Goal: Transaction & Acquisition: Obtain resource

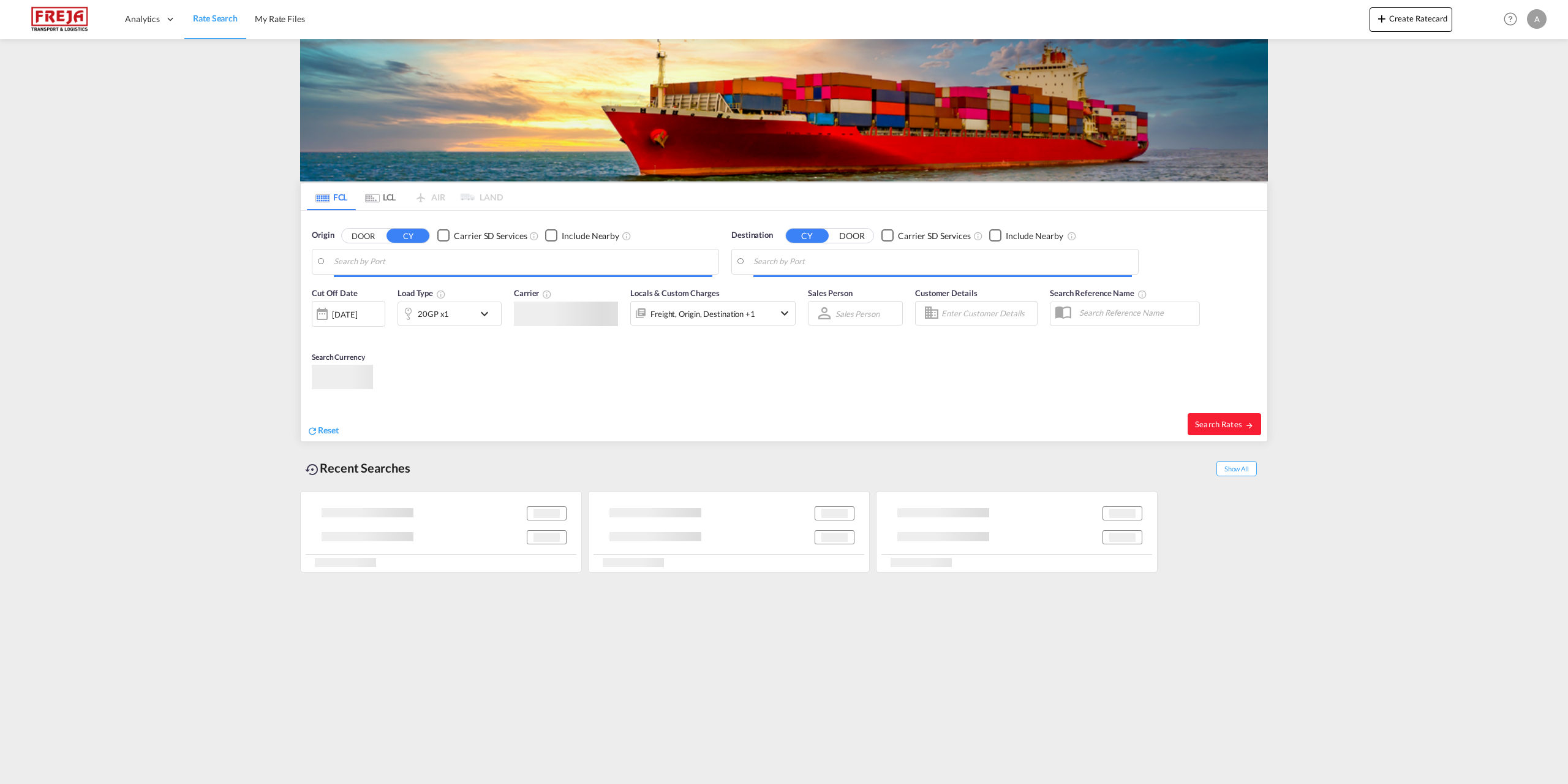
type input "[GEOGRAPHIC_DATA], [GEOGRAPHIC_DATA]"
type input "San Antonio, CLSAI"
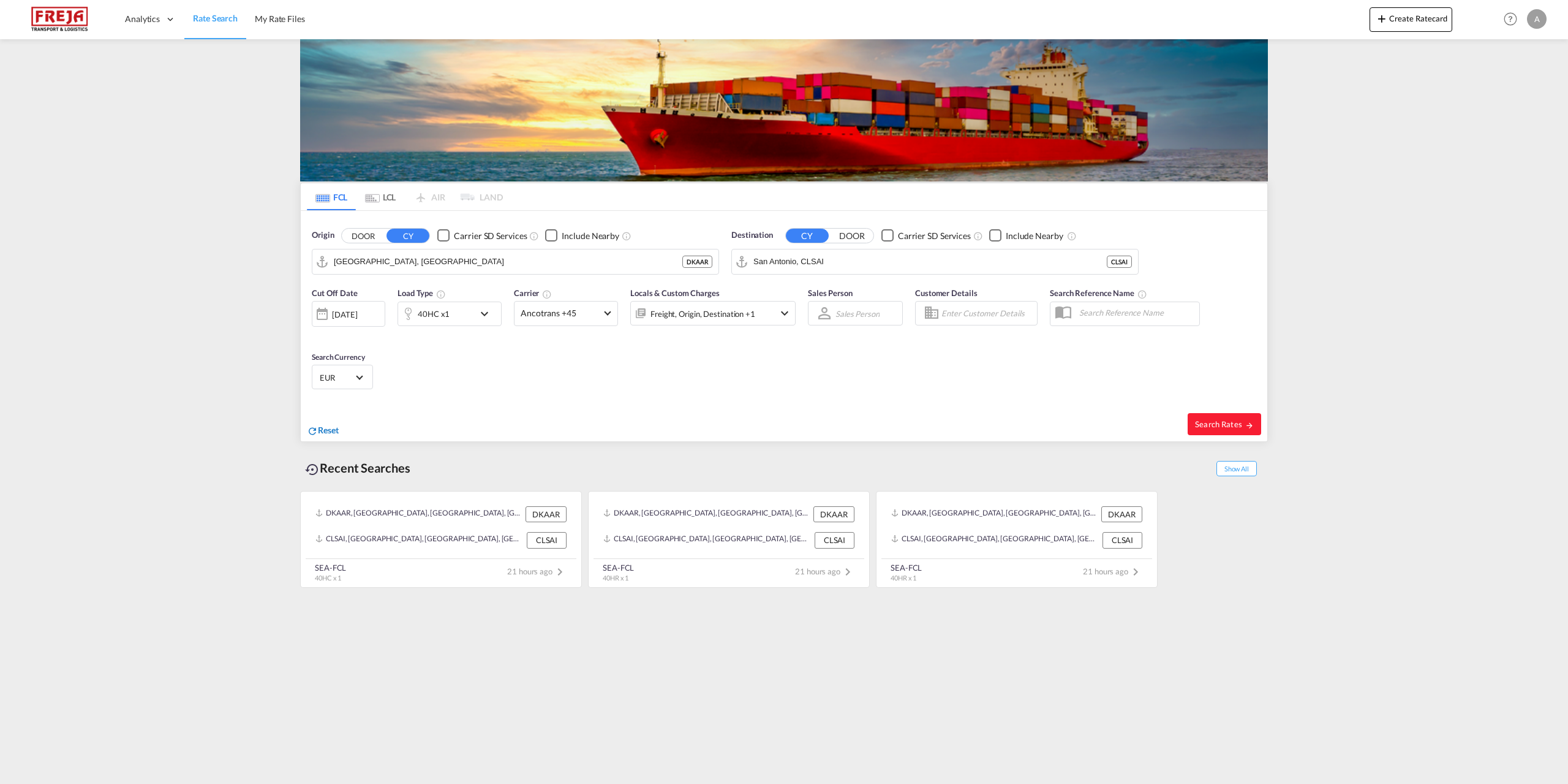
click at [327, 428] on span "Reset" at bounding box center [328, 430] width 21 height 10
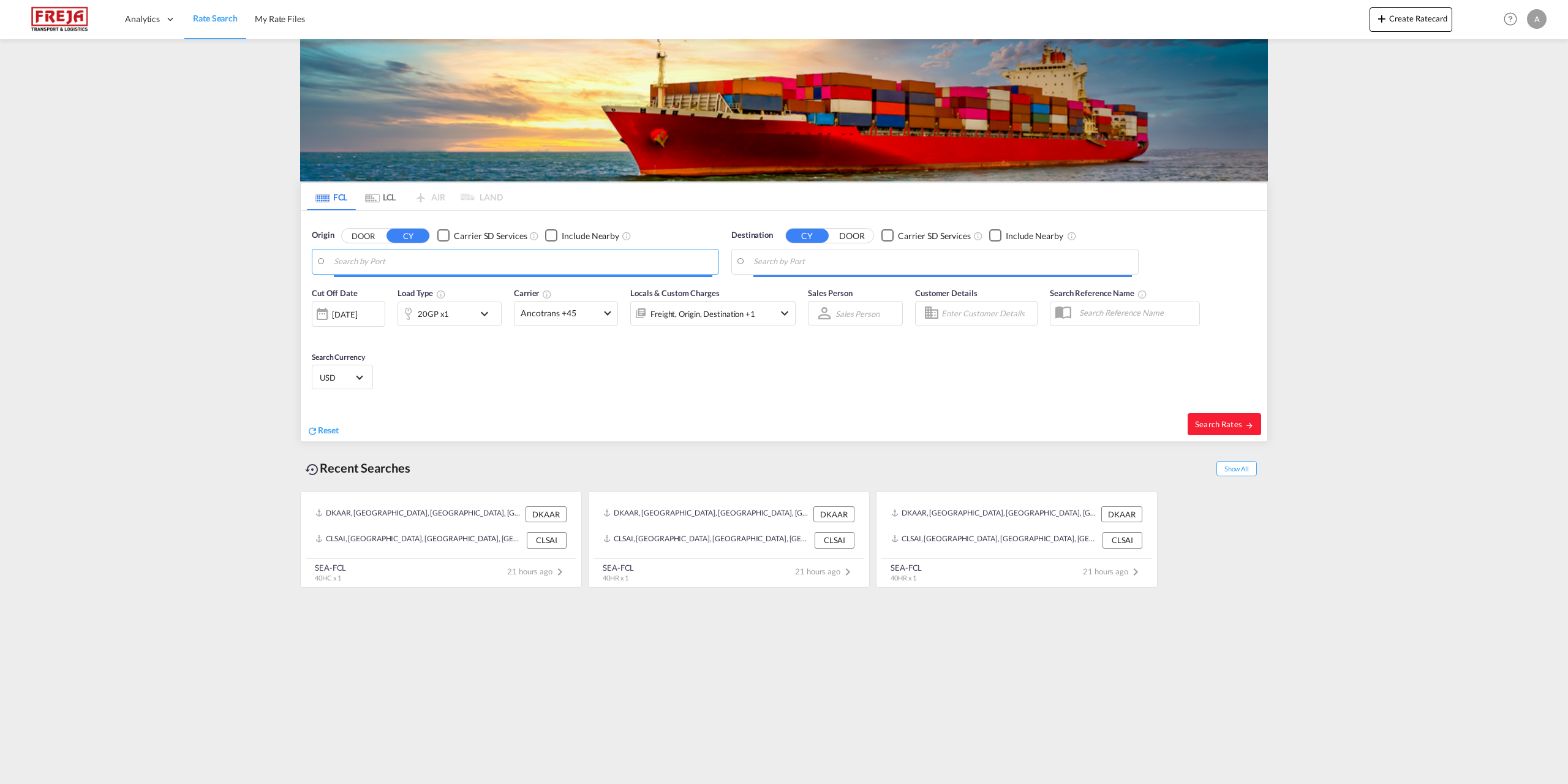
click at [470, 260] on body "Analytics Reports Dashboard Rate Search My Rate Files Analytics" at bounding box center [784, 392] width 1568 height 784
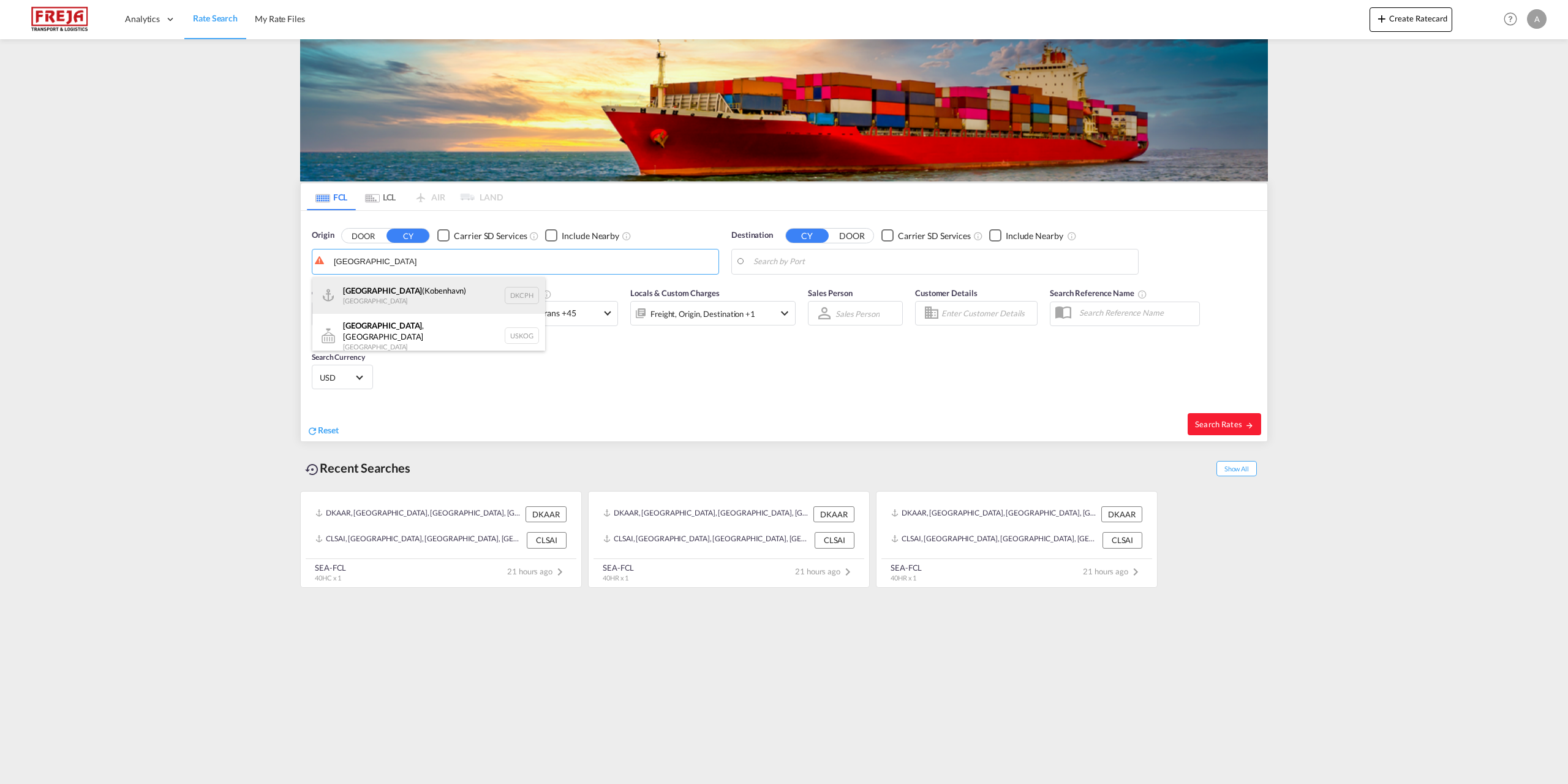
click at [449, 286] on div "Copenhagen (Kobenhavn) Denmark DKCPH" at bounding box center [429, 295] width 233 height 36
type input "Copenhagen (Kobenhavn), DKCPH"
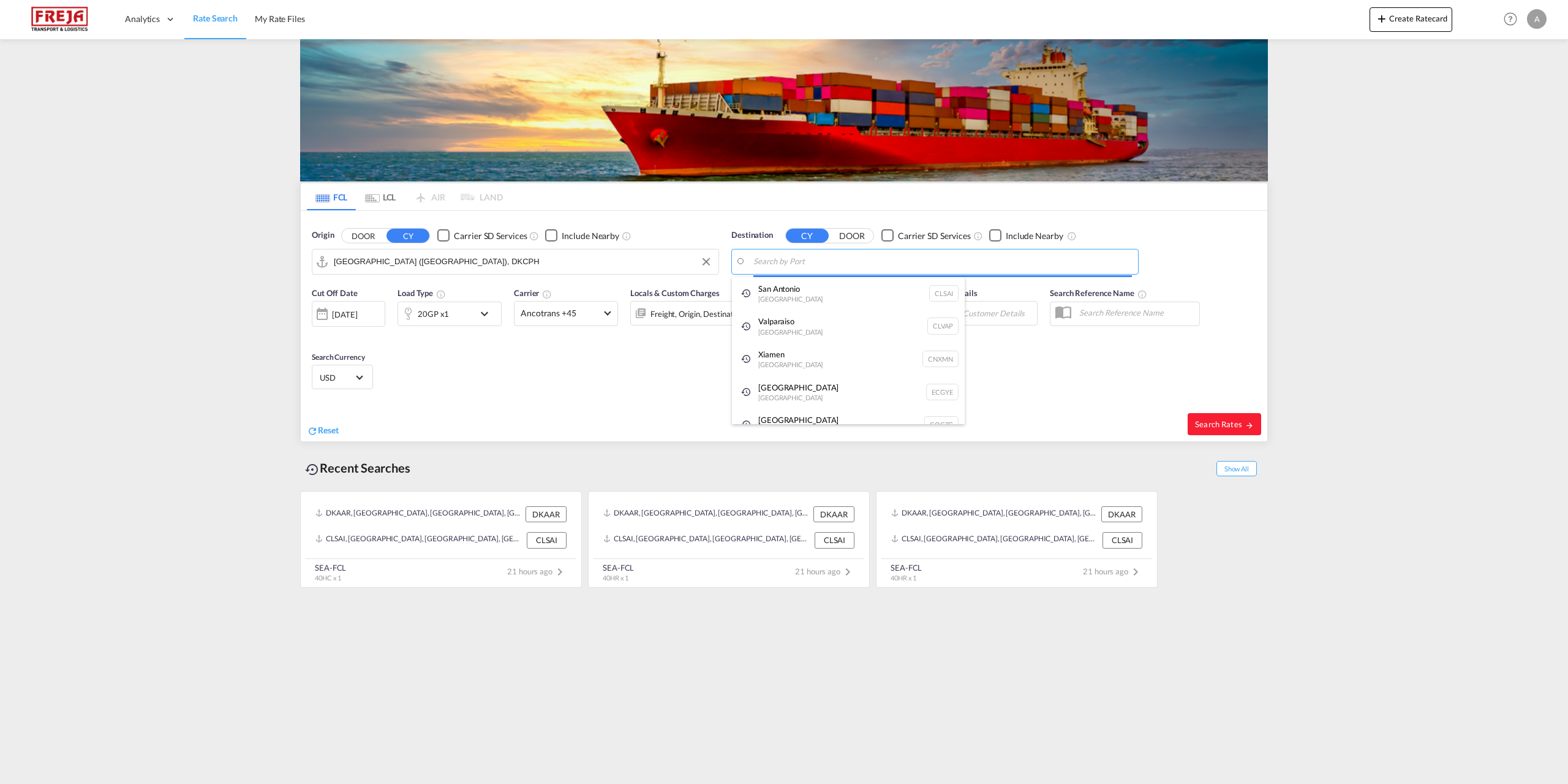
click at [911, 257] on body "Analytics Reports Dashboard Rate Search My Rate Files Analytics" at bounding box center [784, 392] width 1568 height 784
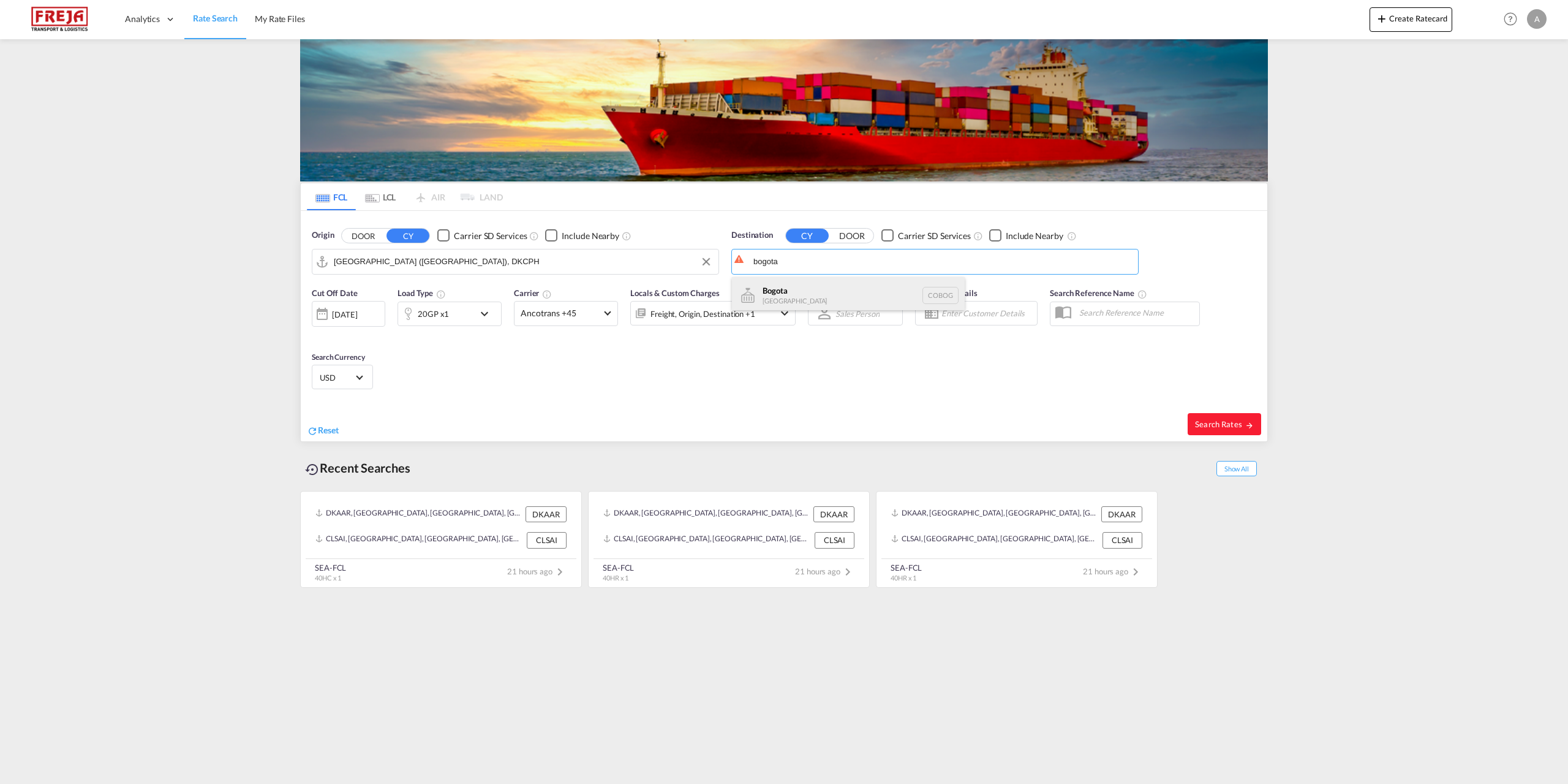
click at [813, 308] on div "Bogota Colombia COBOG" at bounding box center [849, 295] width 233 height 36
type input "Bogota, COBOG"
click at [606, 321] on md-select-value "Ancotrans +45" at bounding box center [566, 313] width 103 height 24
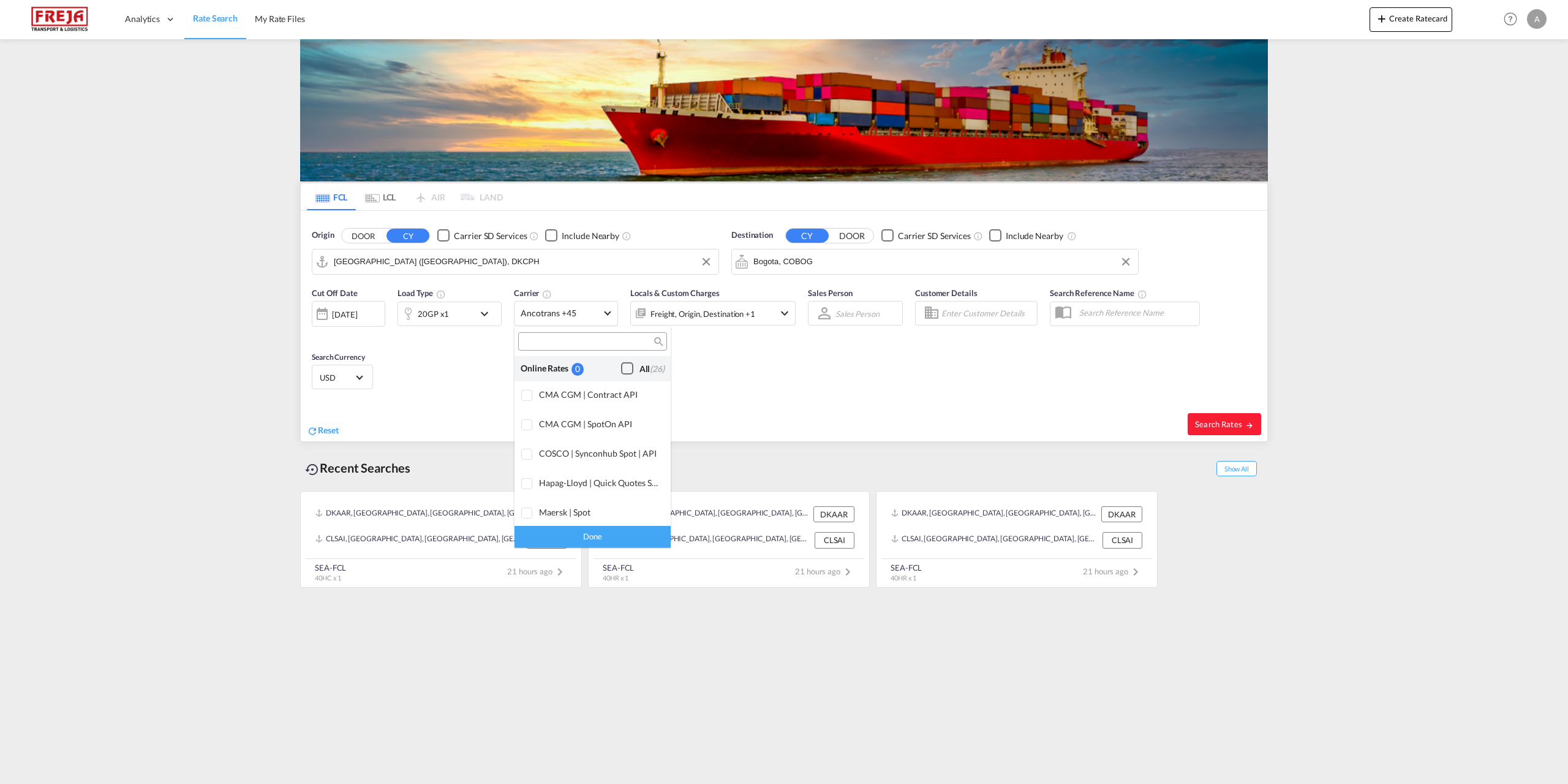
click at [621, 366] on div "Checkbox No Ink" at bounding box center [627, 368] width 12 height 12
click at [581, 534] on div "Done" at bounding box center [593, 537] width 156 height 22
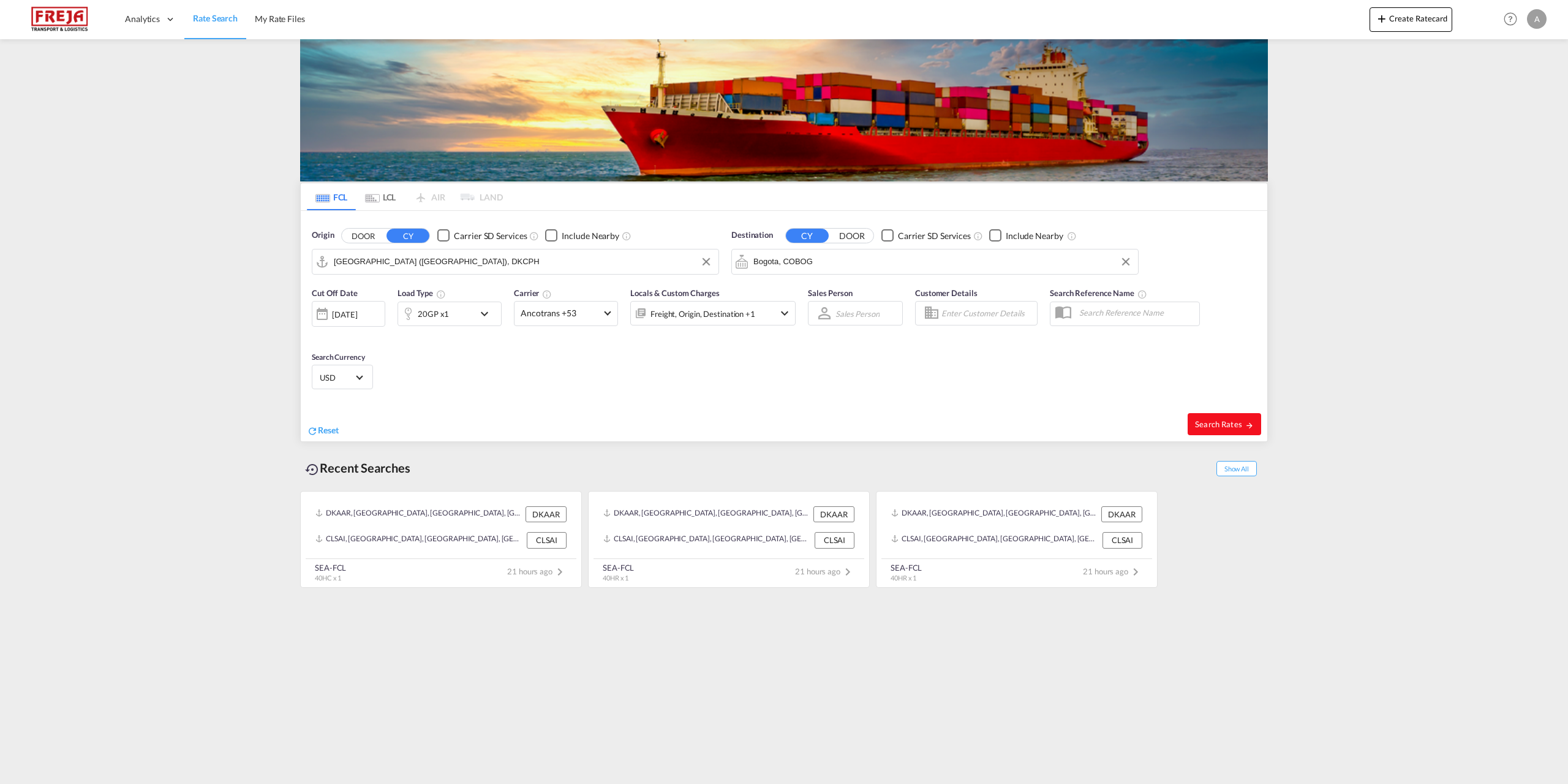
click at [1240, 418] on button "Search Rates" at bounding box center [1224, 424] width 74 height 22
type input "DKCPH to COBOG / 30 Sep 2025"
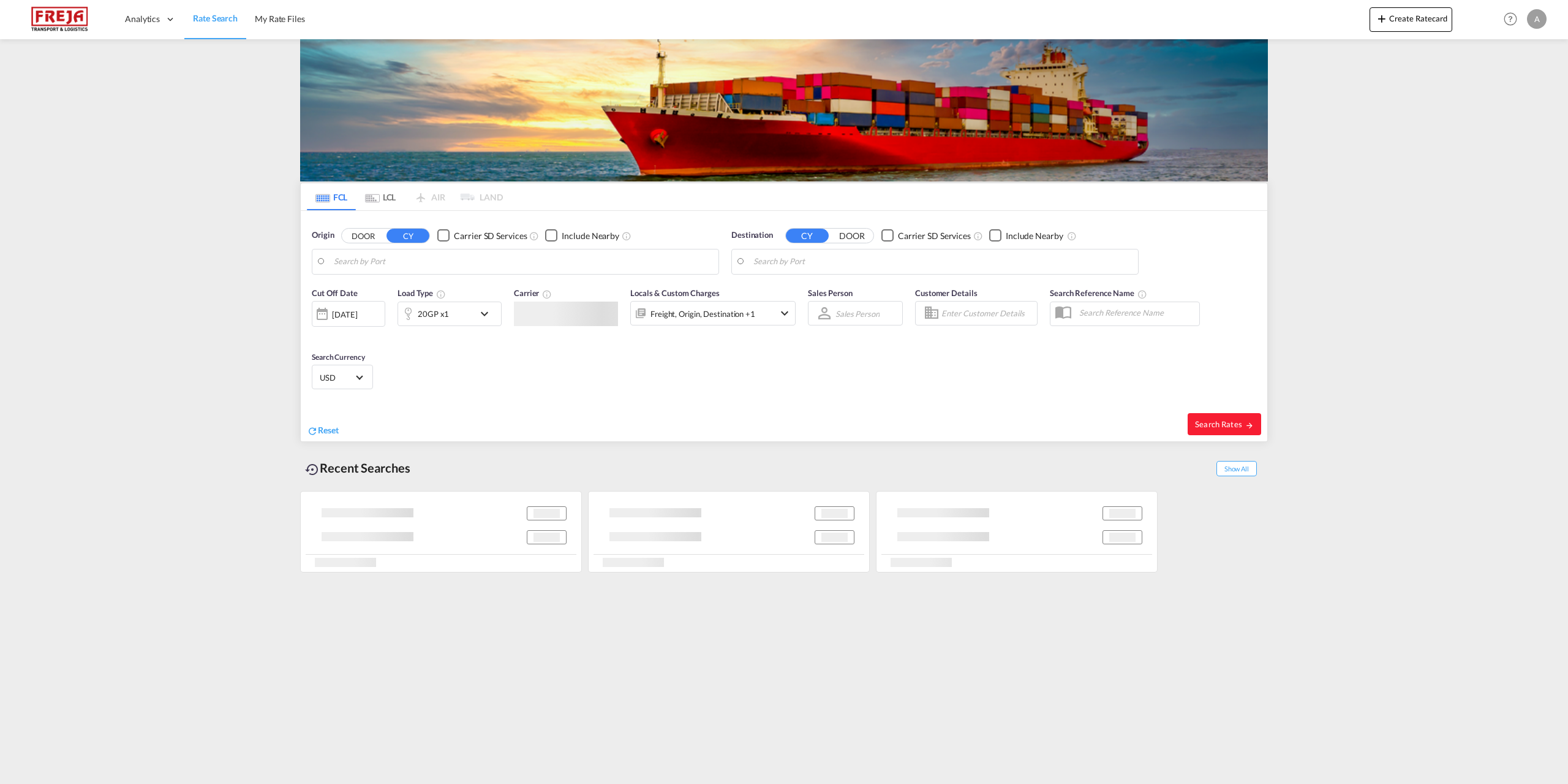
type input "Fredericia, DKFRC"
type input "Montevideo, UYMVD"
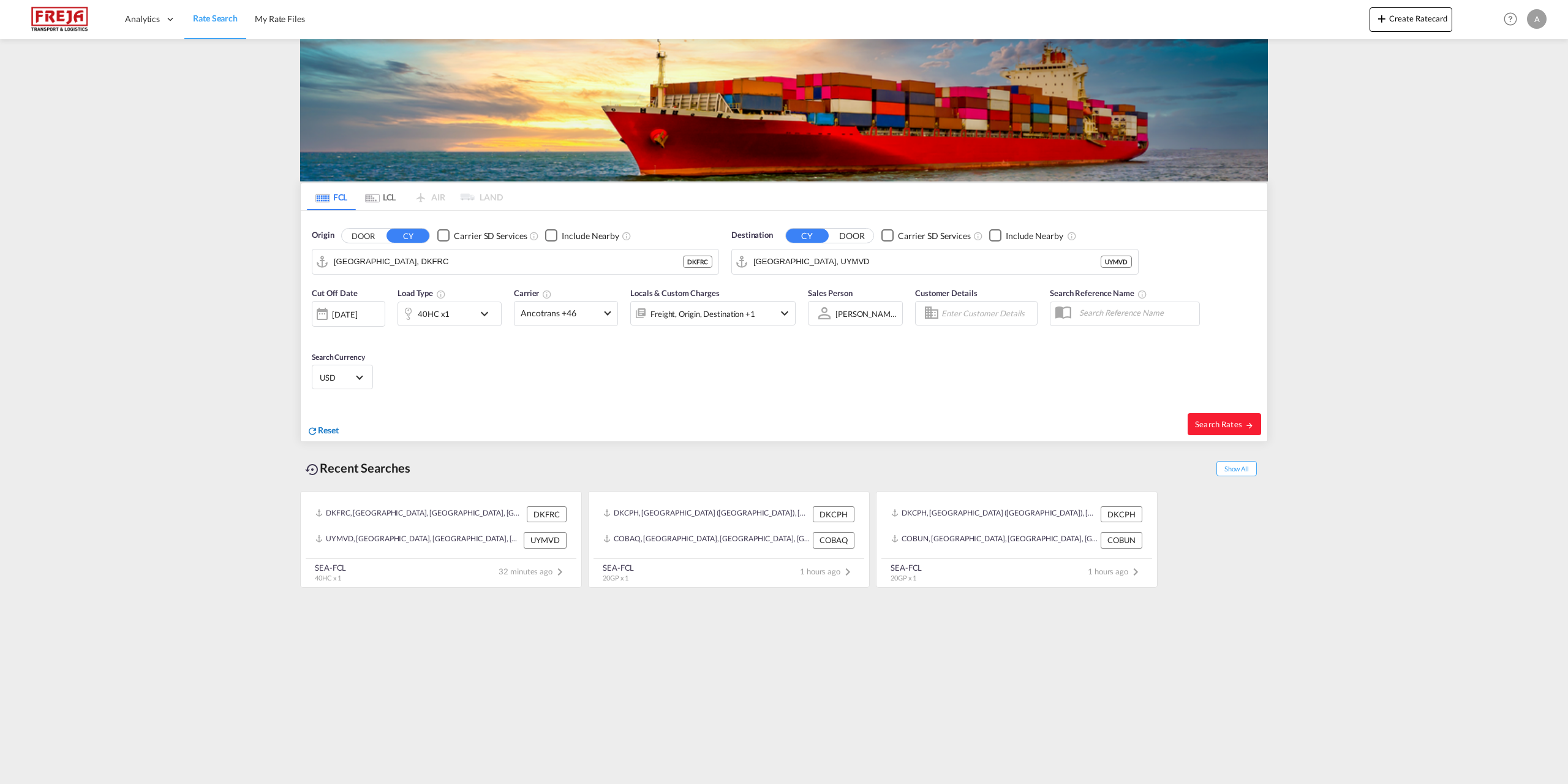
click at [322, 429] on span "Reset" at bounding box center [328, 430] width 21 height 10
click at [417, 253] on md-autocomplete "Fredericia, DKFRC" at bounding box center [523, 261] width 378 height 21
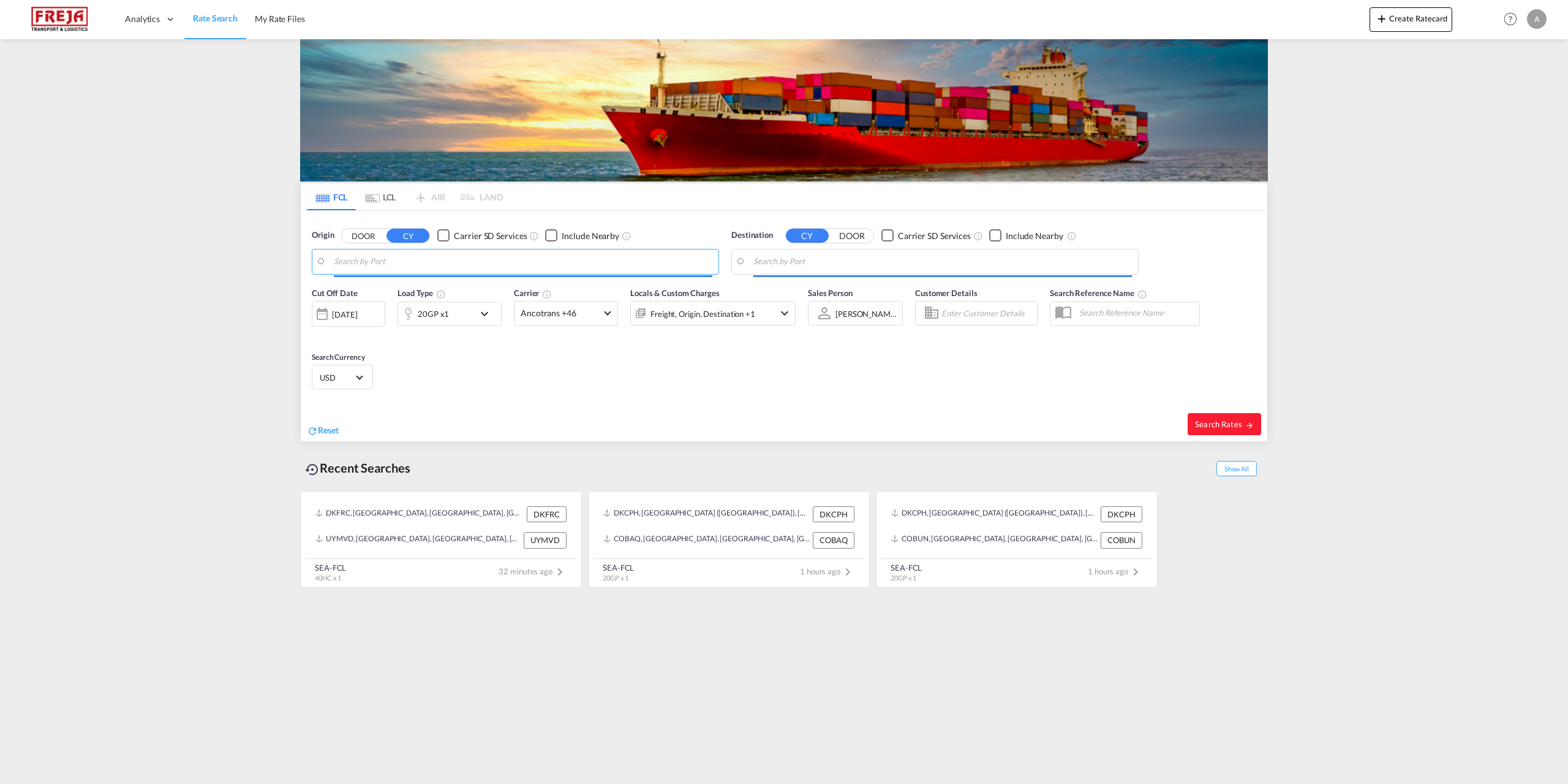
click at [415, 265] on body "Analytics Reports Dashboard Rate Search My Rate Files Analytics" at bounding box center [784, 392] width 1568 height 784
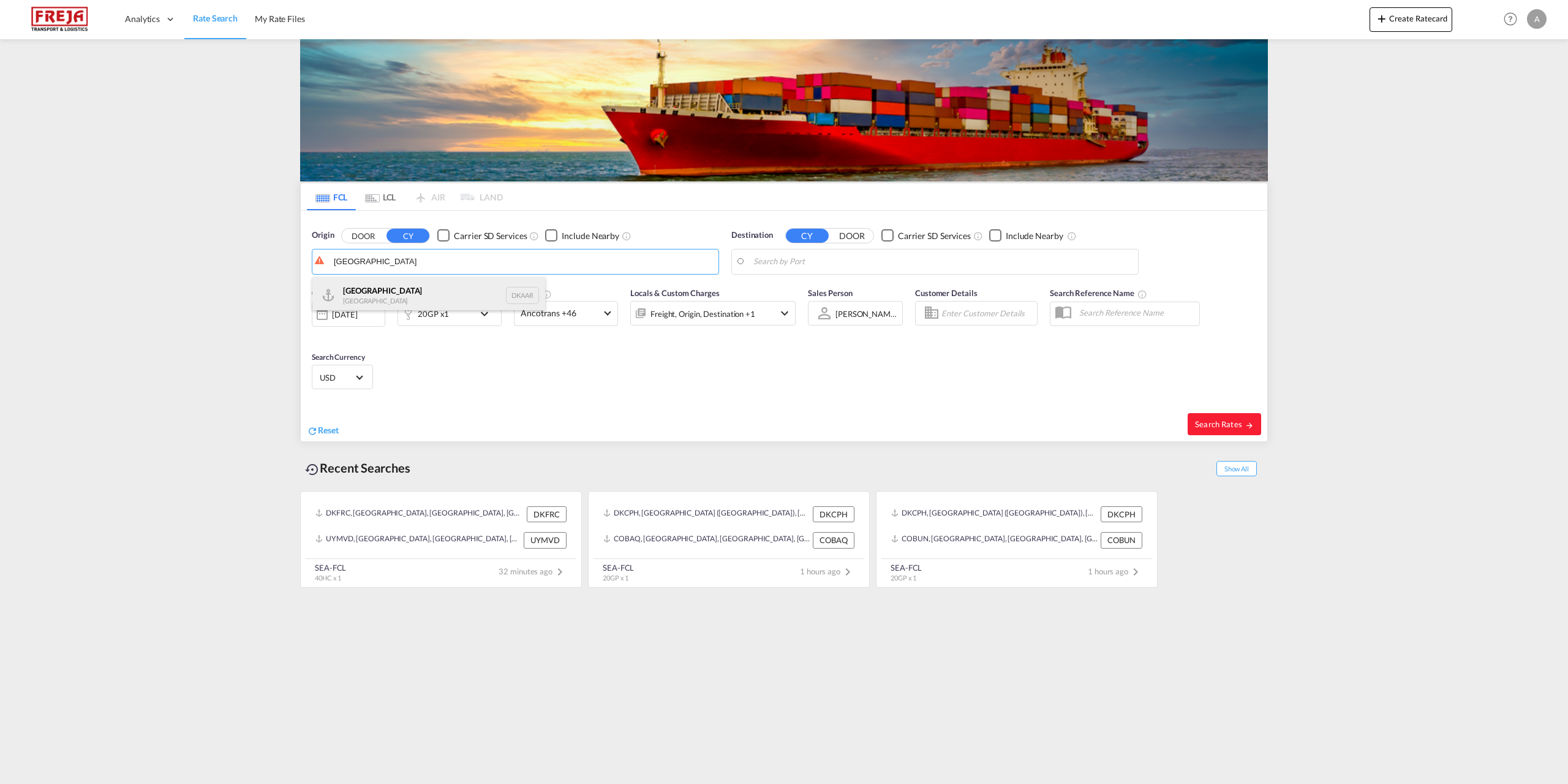
click at [392, 295] on div "Aarhus Denmark DKAAR" at bounding box center [429, 295] width 233 height 36
type input "[GEOGRAPHIC_DATA], [GEOGRAPHIC_DATA]"
click at [889, 264] on body "Analytics Reports Dashboard Rate Search My Rate Files Analytics" at bounding box center [784, 392] width 1568 height 784
click at [834, 287] on div "Garhi Harsaru India INGHR" at bounding box center [849, 295] width 233 height 36
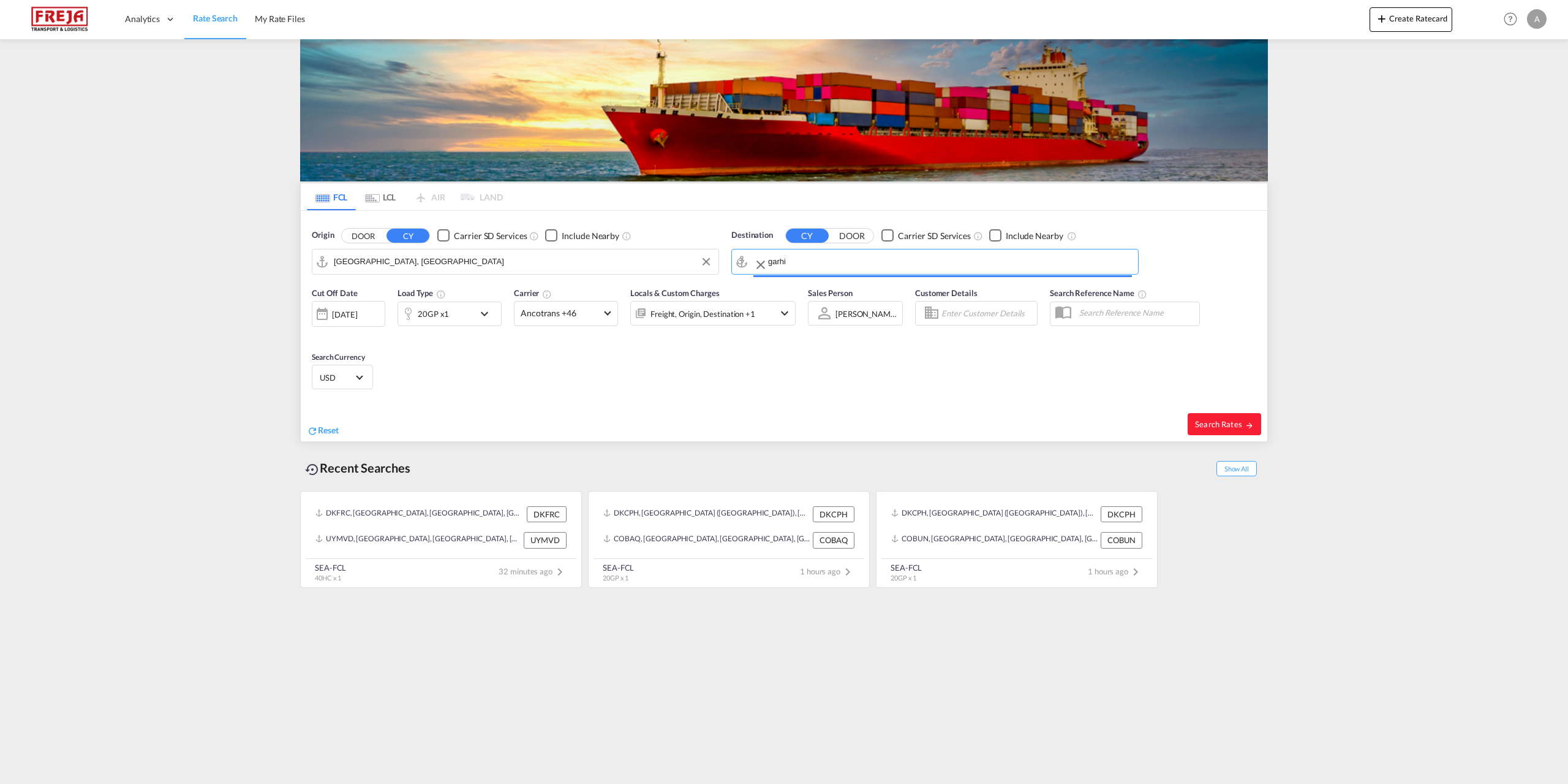
type input "Garhi Harsaru, INGHR"
click at [481, 315] on md-icon "icon-chevron-down" at bounding box center [488, 313] width 21 height 15
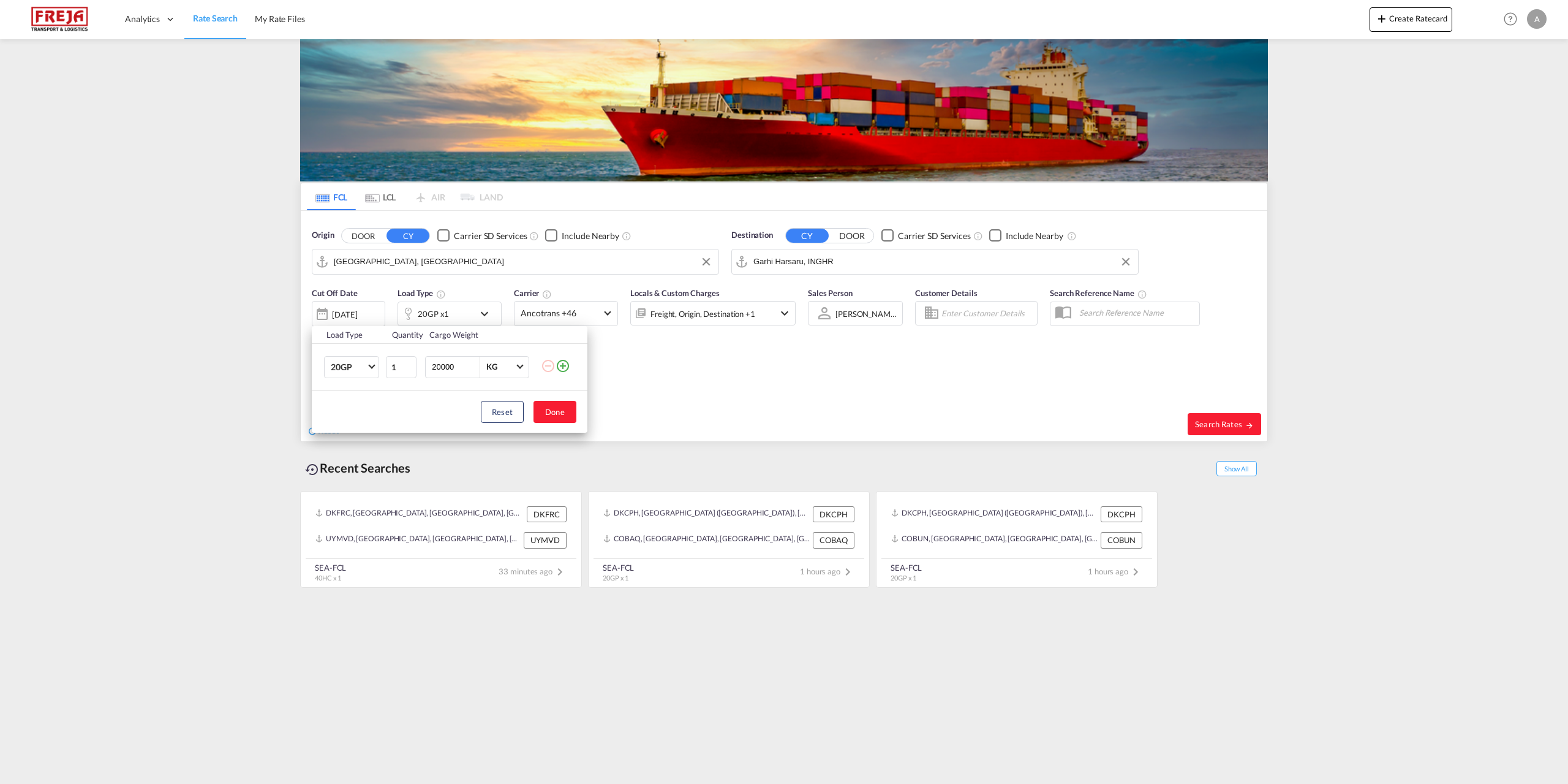
click at [380, 366] on td "20GP 20GP 40GP 40HC 45HC 20RE 40RE 40HR 20OT 40OT 20FR 40FR 40NR 20NR 45S 20TK …" at bounding box center [348, 366] width 73 height 47
click at [371, 366] on span "Choose: \a20GP" at bounding box center [371, 366] width 7 height 7
click at [365, 426] on md-option "40HC" at bounding box center [363, 426] width 83 height 30
drag, startPoint x: 409, startPoint y: 367, endPoint x: 354, endPoint y: 372, distance: 55.2
type input "0"
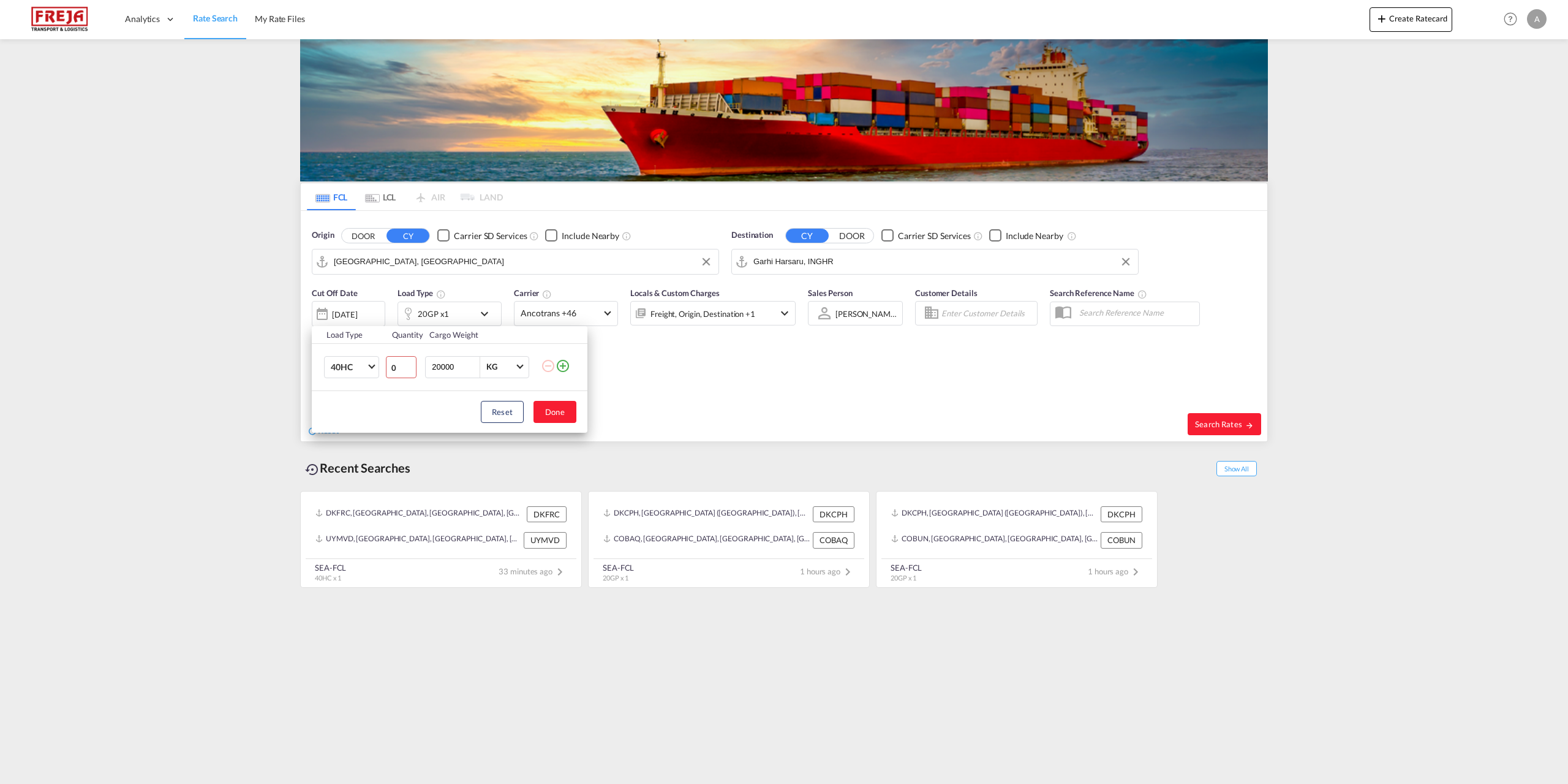
click at [386, 372] on input "0" at bounding box center [401, 366] width 30 height 22
type input "3"
click at [558, 407] on button "Done" at bounding box center [554, 412] width 43 height 22
click at [607, 314] on span at bounding box center [607, 312] width 7 height 7
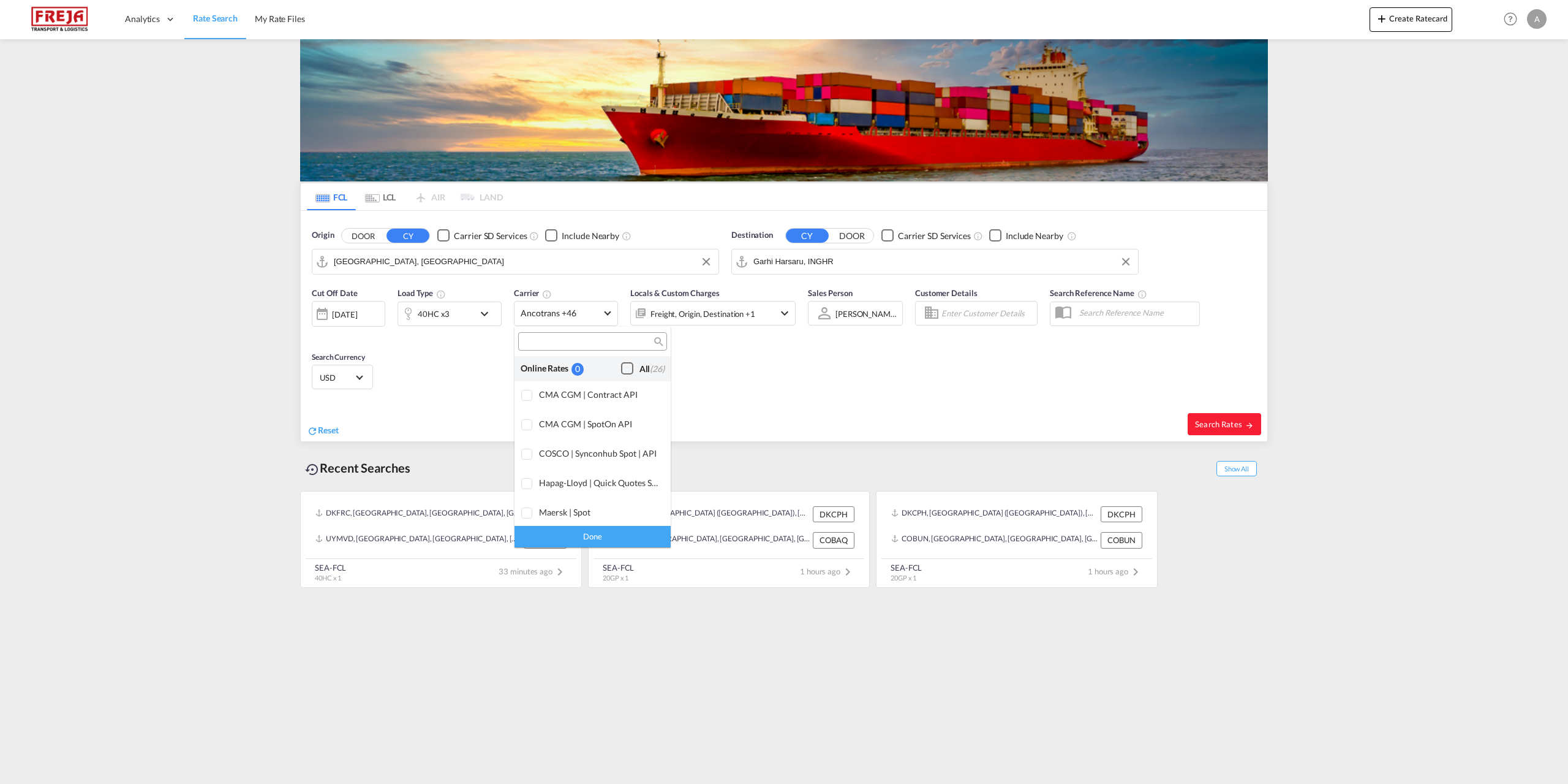
click at [621, 369] on div "Checkbox No Ink" at bounding box center [627, 368] width 12 height 12
click at [585, 537] on div "Done" at bounding box center [593, 537] width 156 height 22
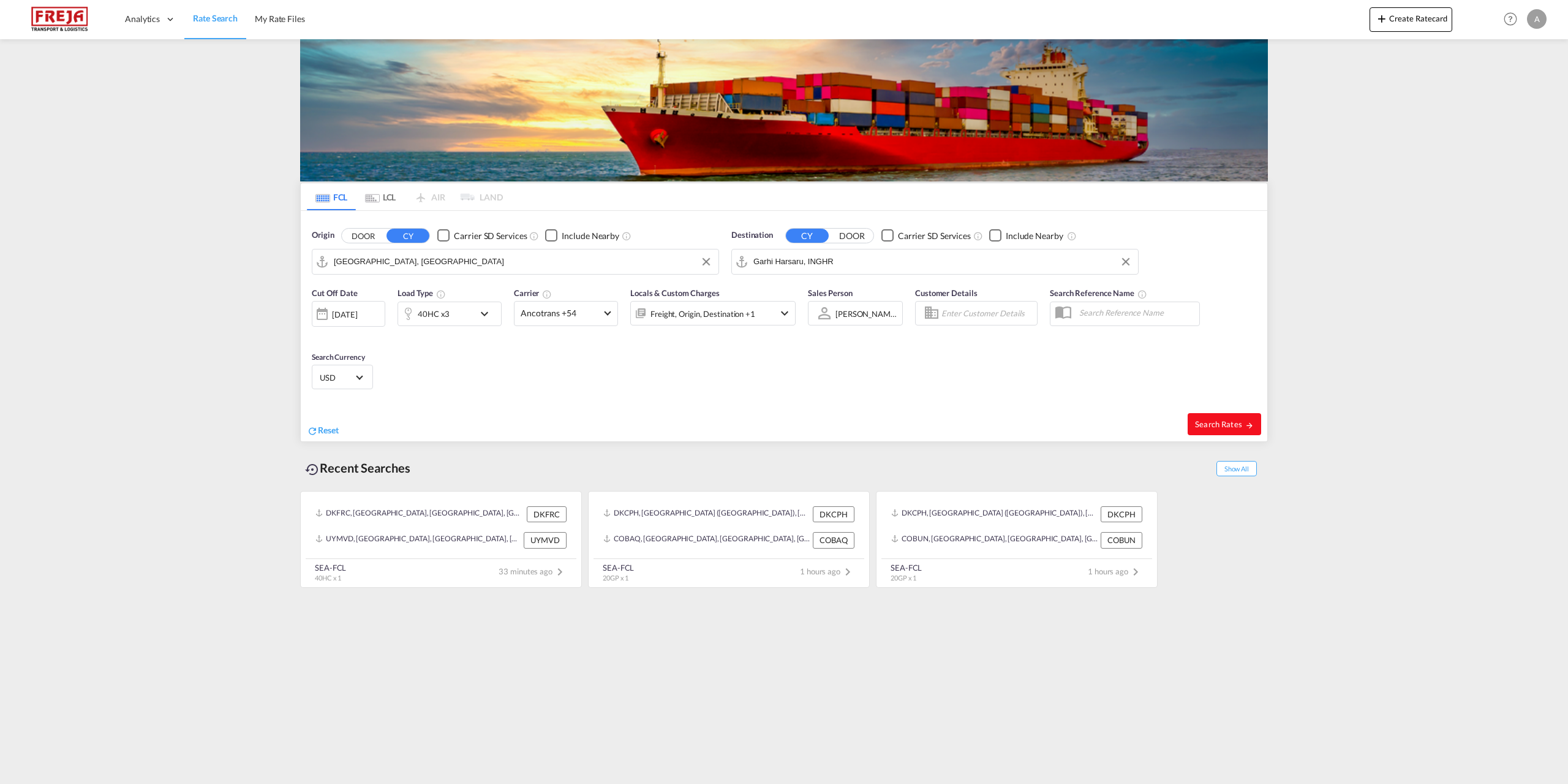
click at [1236, 426] on span "Search Rates" at bounding box center [1224, 424] width 59 height 10
type input "DKAAR to INGHR / 30 Sep 2025"
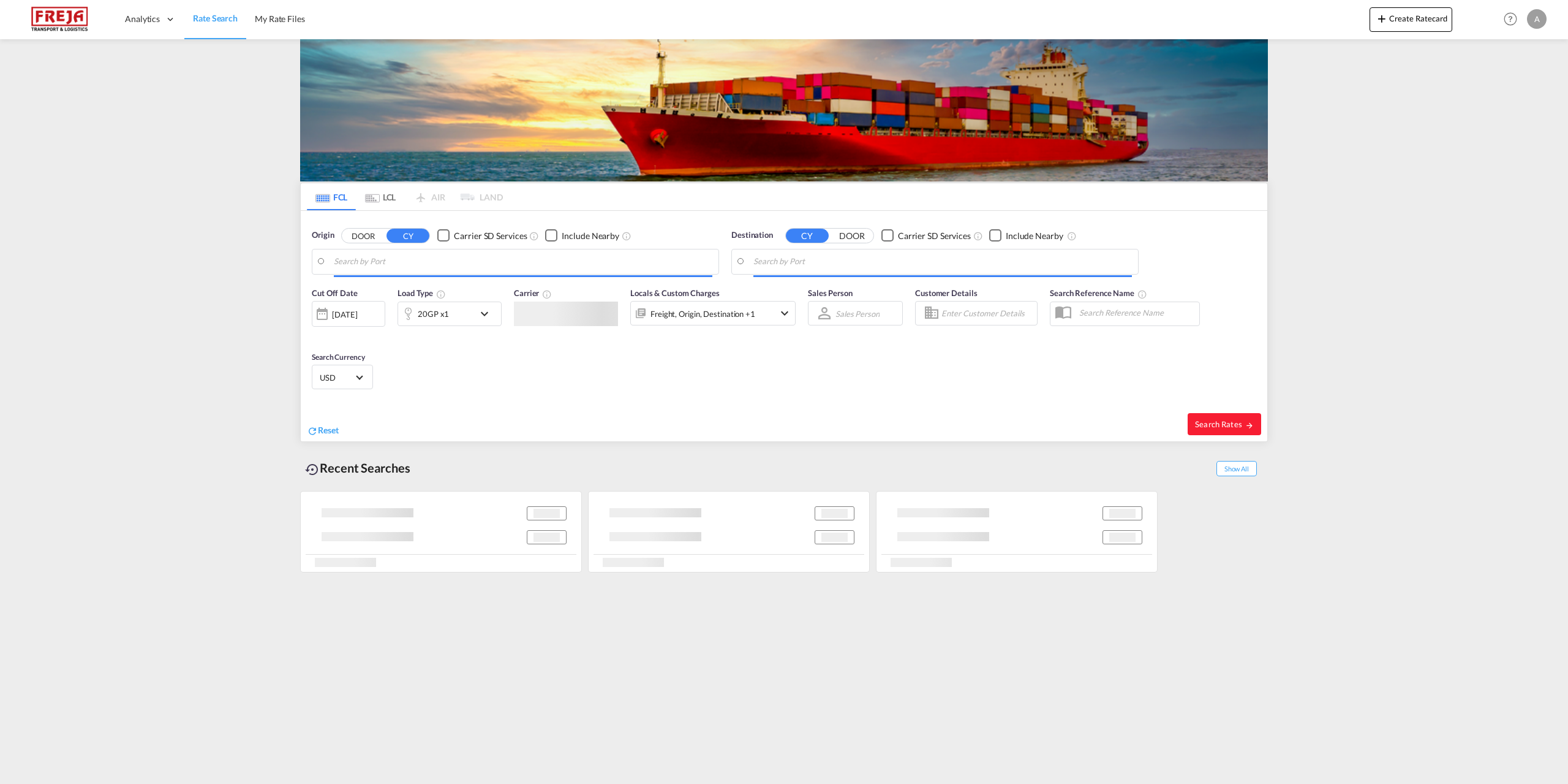
type input "[GEOGRAPHIC_DATA], [GEOGRAPHIC_DATA]"
type input "Garhi Harsaru, INGHR"
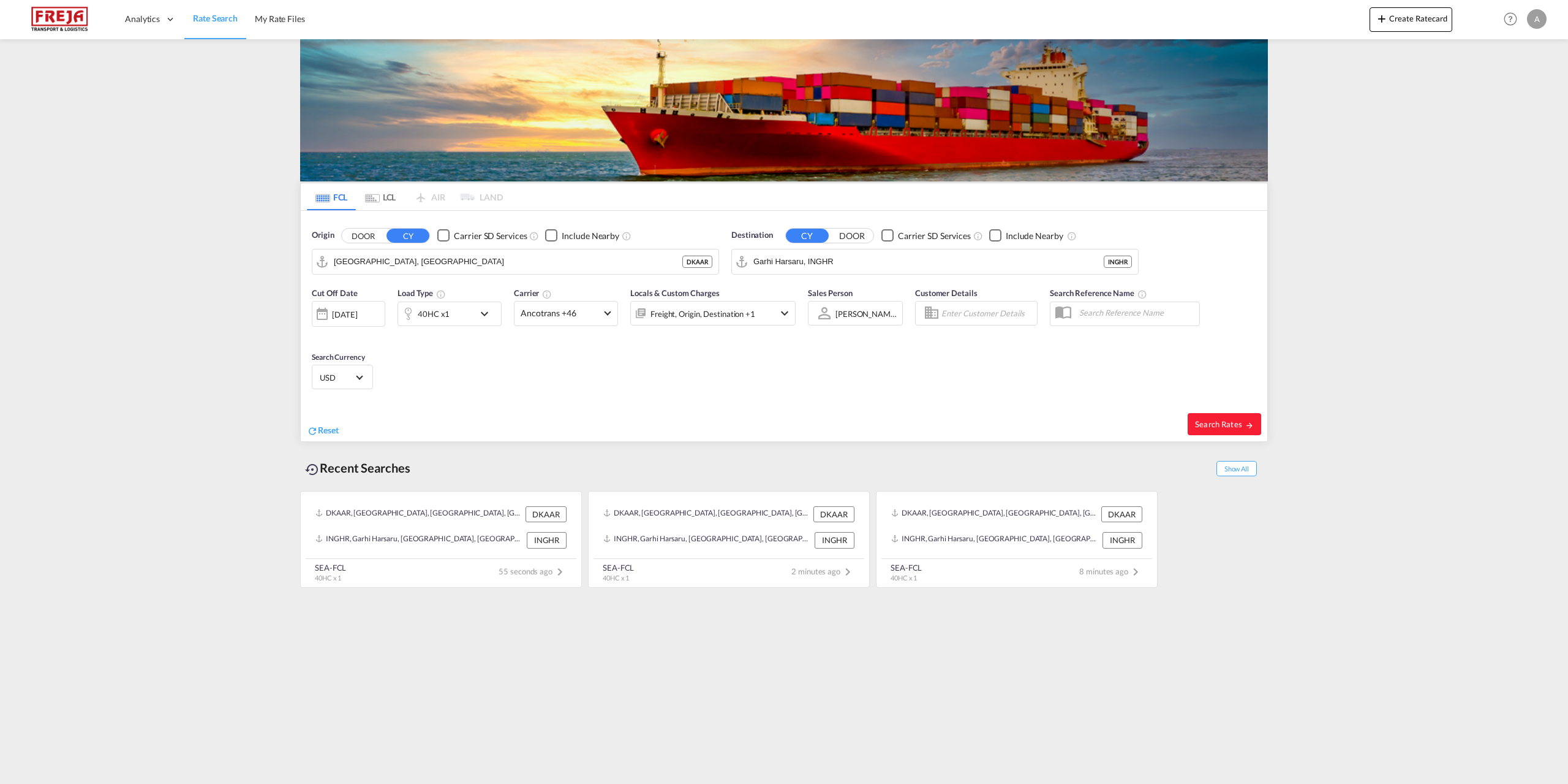
click at [782, 312] on md-icon "icon-chevron-down" at bounding box center [784, 313] width 15 height 15
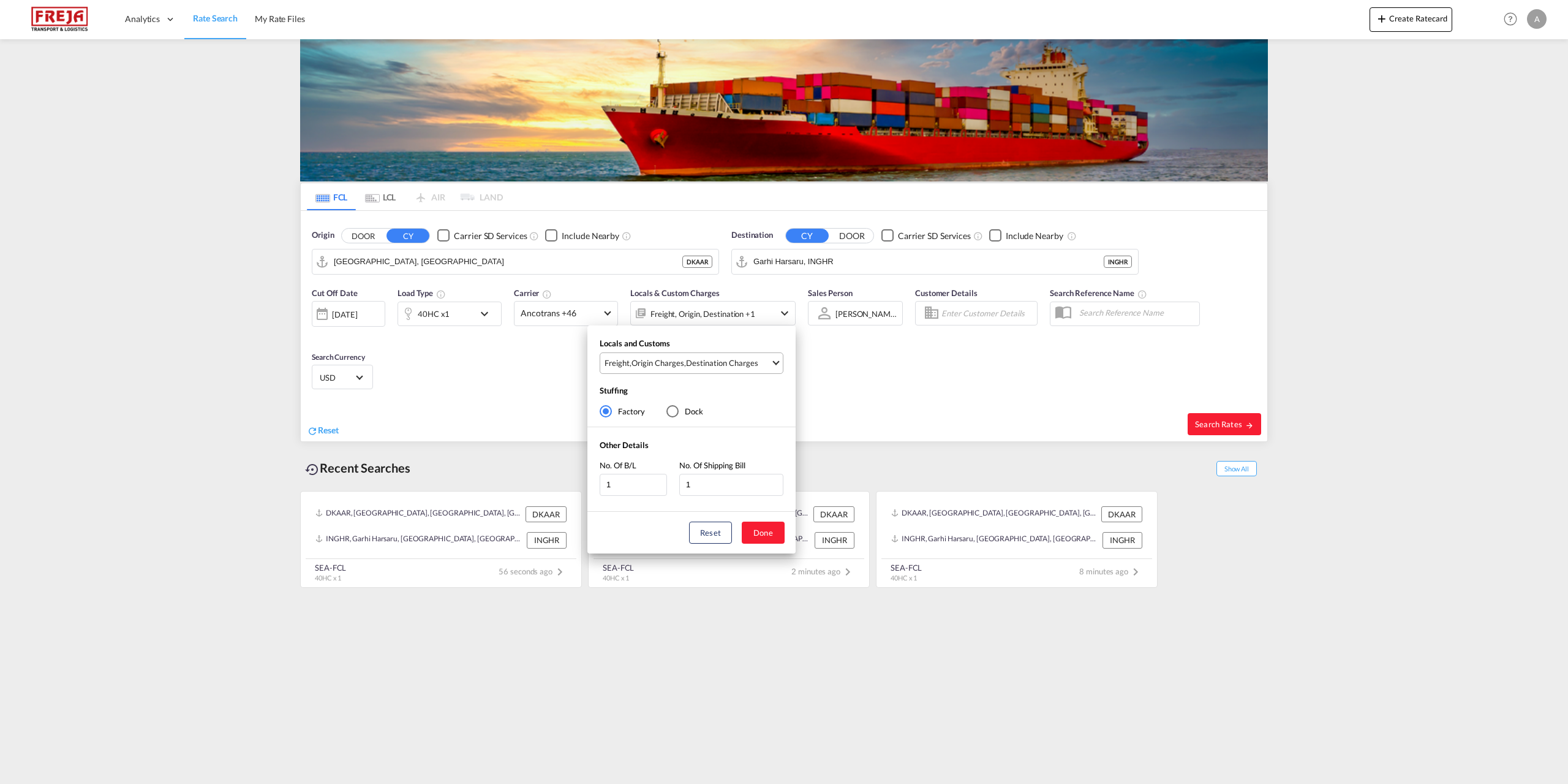
click at [771, 364] on md-select-value "Freight , Origin Charges , Destination Charges" at bounding box center [692, 363] width 180 height 20
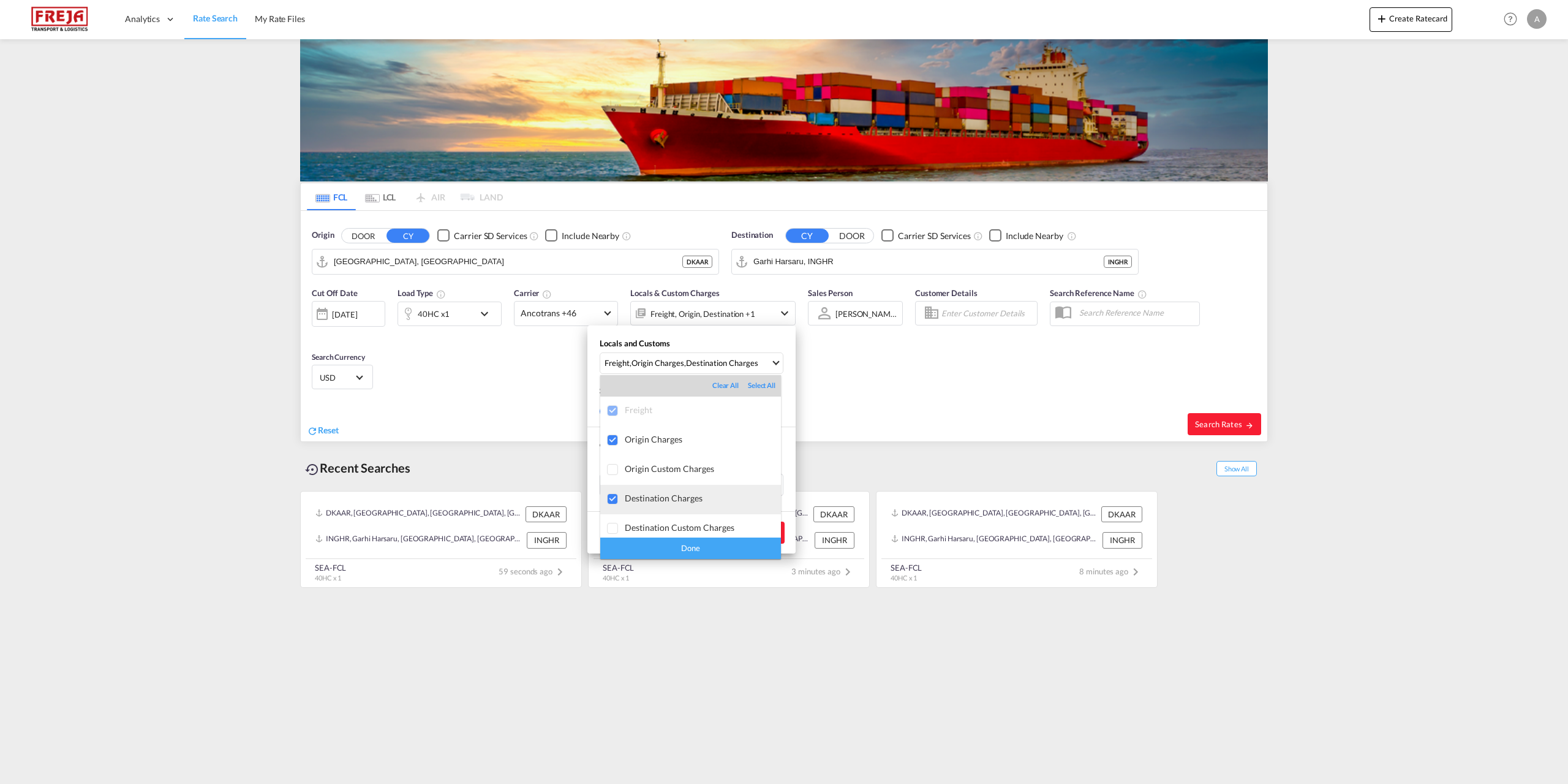
drag, startPoint x: 633, startPoint y: 505, endPoint x: 639, endPoint y: 511, distance: 8.5
click at [633, 504] on md-option "Destination Charges" at bounding box center [691, 499] width 180 height 30
click at [646, 550] on div "Done" at bounding box center [691, 548] width 180 height 22
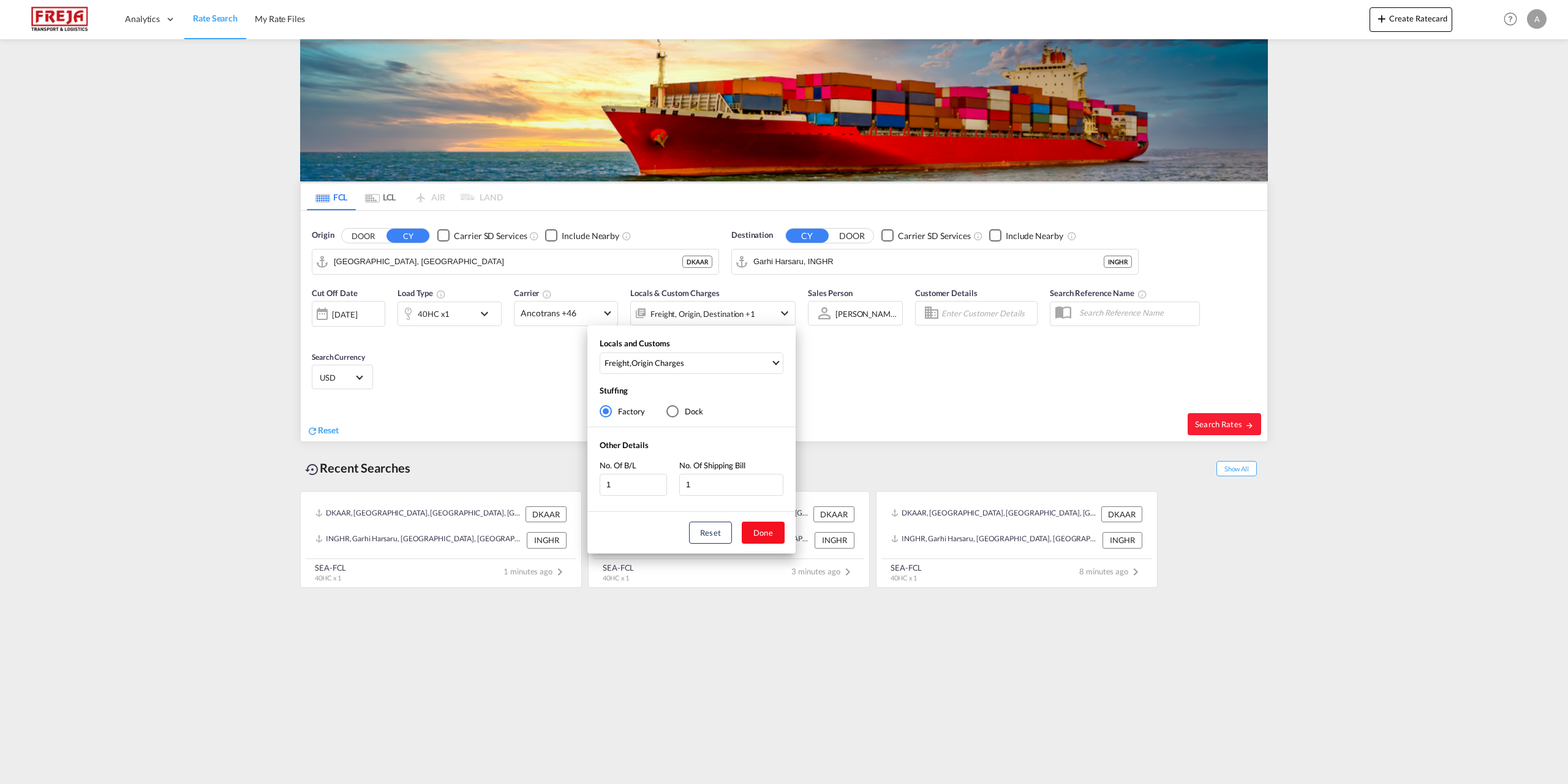
click at [771, 532] on button "Done" at bounding box center [763, 532] width 43 height 22
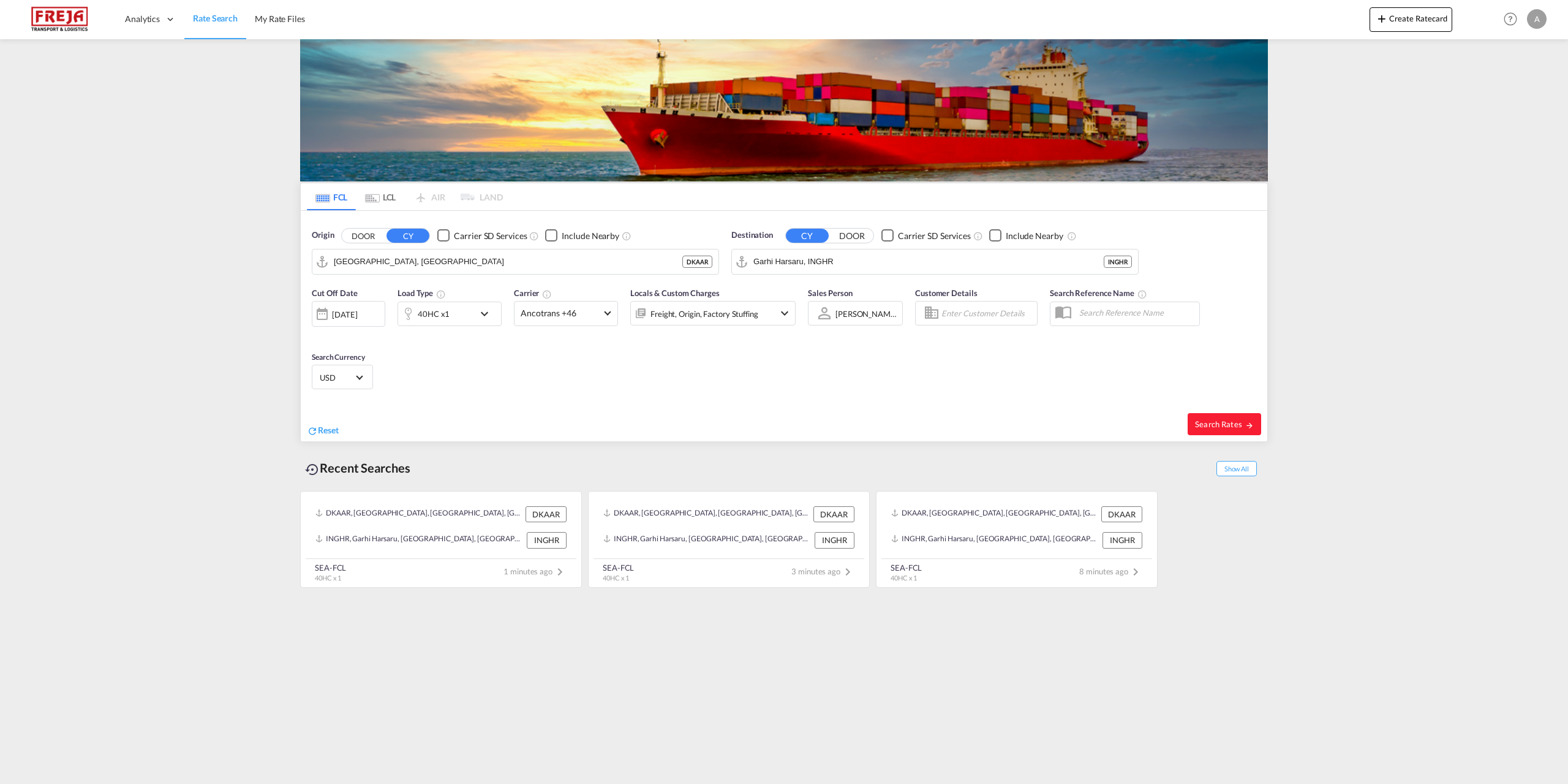
click at [377, 320] on div "[DATE]" at bounding box center [348, 314] width 74 height 26
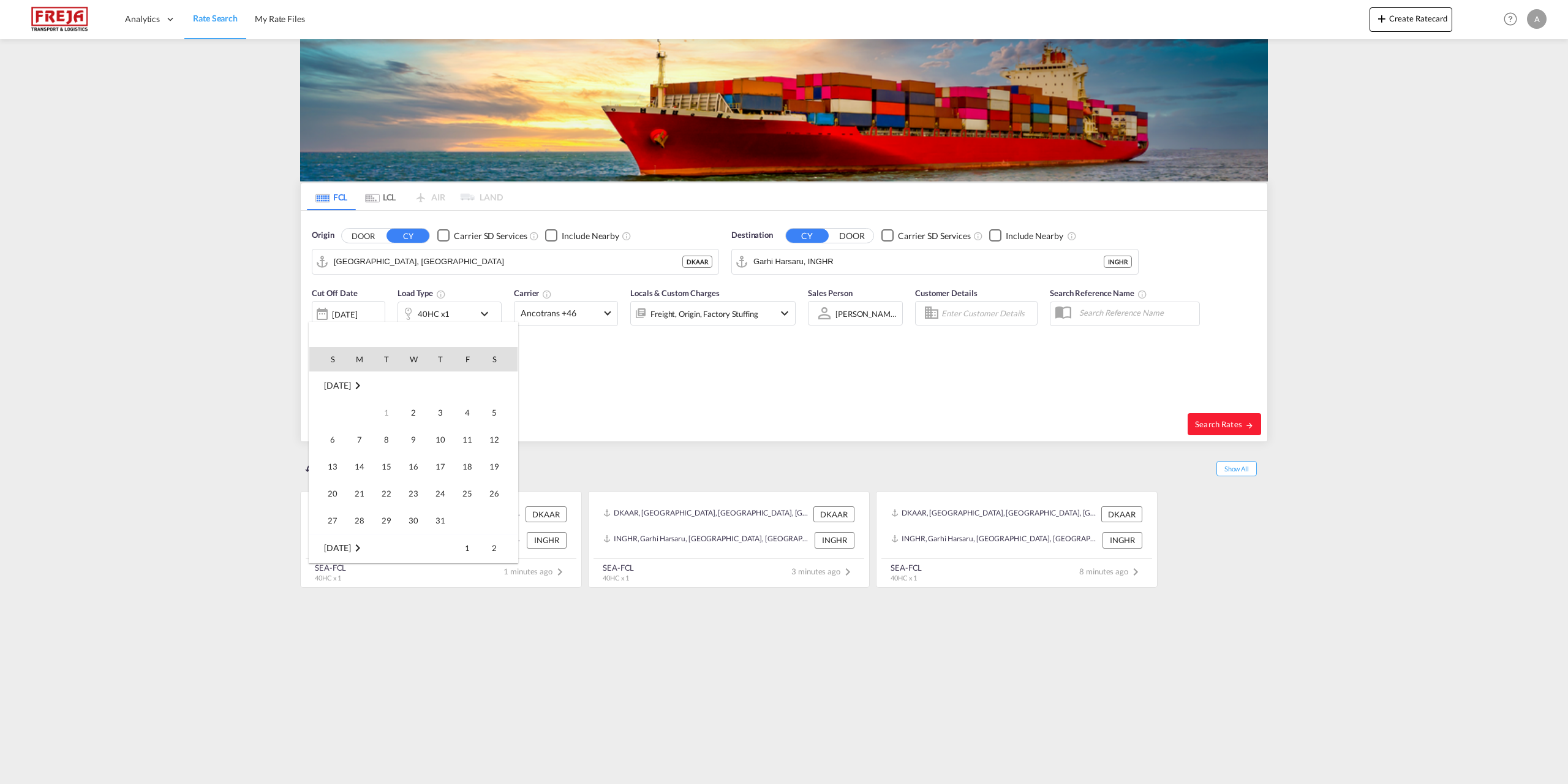
scroll to position [325, 0]
click at [411, 545] on span "1" at bounding box center [413, 548] width 24 height 24
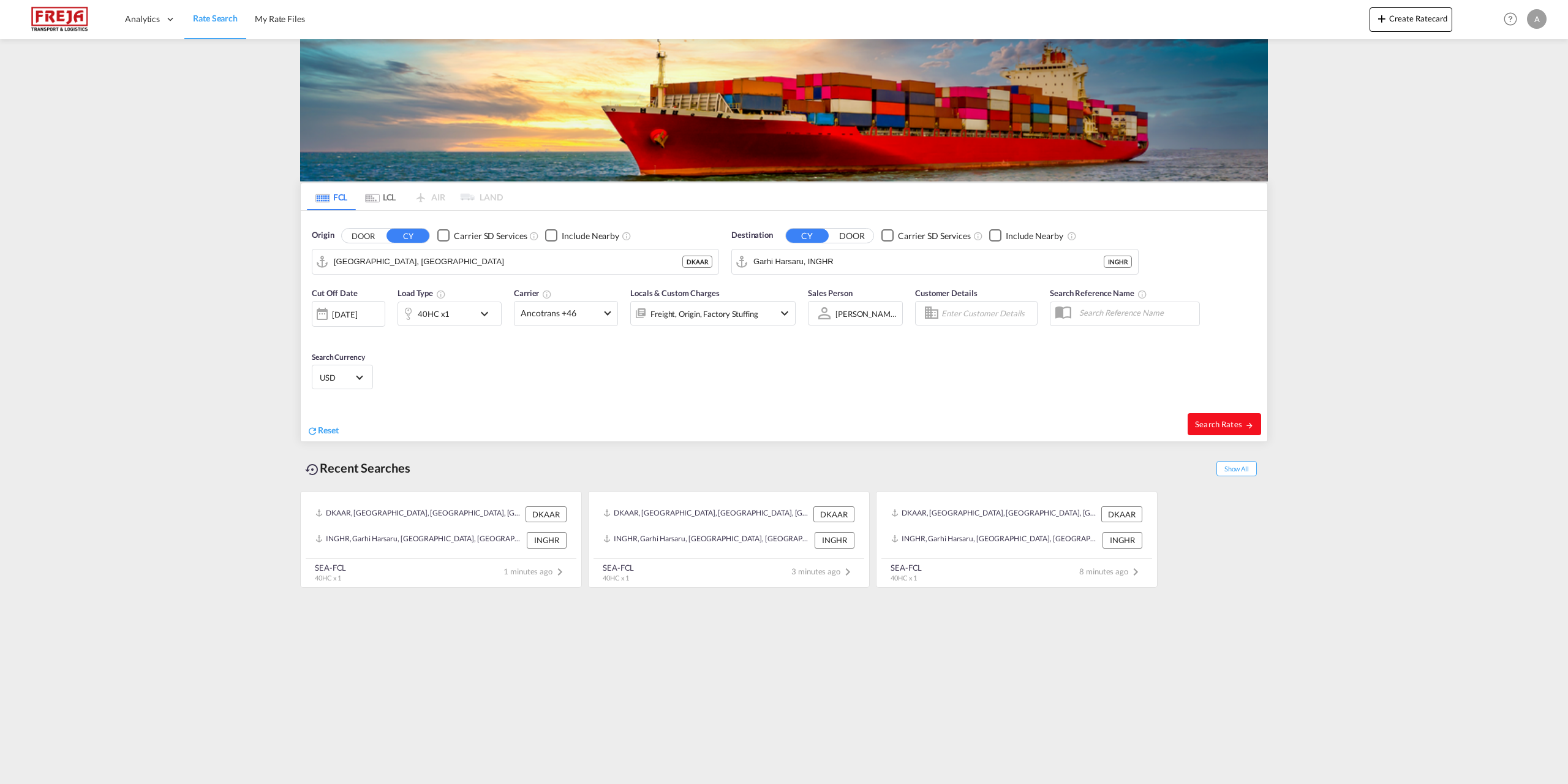
click at [1203, 419] on span "Search Rates" at bounding box center [1224, 424] width 59 height 10
type input "DKAAR to INGHR / [DATE]"
